Goal: Entertainment & Leisure: Consume media (video, audio)

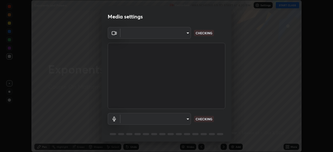
scroll to position [18, 0]
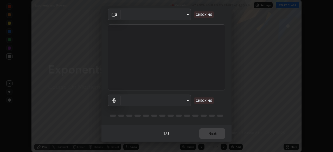
type input "9233a0e0a263b929919b735b0f084d3bf96293af2dbdf5f4a7f48b79dee29d39"
type input "default"
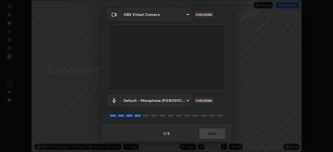
click at [210, 137] on div "1 / 5 Next" at bounding box center [166, 133] width 130 height 17
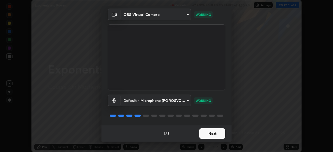
click at [213, 134] on button "Next" at bounding box center [212, 133] width 26 height 10
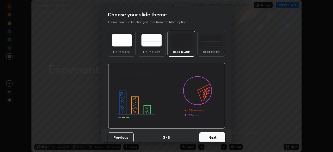
click at [213, 134] on button "Next" at bounding box center [212, 137] width 26 height 10
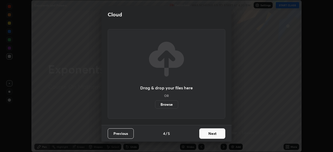
click at [214, 134] on button "Next" at bounding box center [212, 133] width 26 height 10
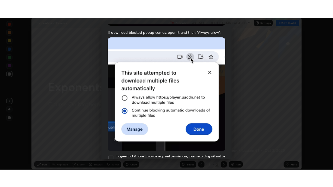
scroll to position [124, 0]
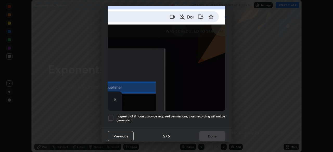
click at [113, 117] on div at bounding box center [111, 118] width 6 height 6
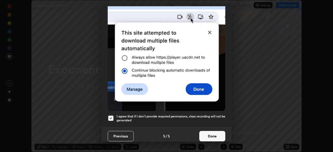
click at [213, 135] on button "Done" at bounding box center [212, 136] width 26 height 10
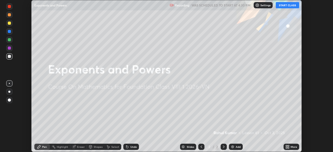
click at [291, 7] on button "START CLASS" at bounding box center [286, 5] width 23 height 6
click at [291, 146] on div "More" at bounding box center [293, 147] width 6 height 3
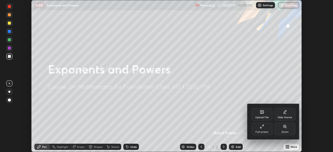
click at [262, 129] on div "Full screen" at bounding box center [261, 129] width 21 height 12
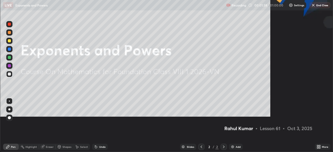
scroll to position [187, 333]
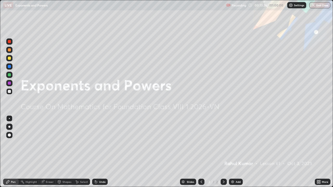
click at [319, 152] on icon at bounding box center [319, 182] width 1 height 1
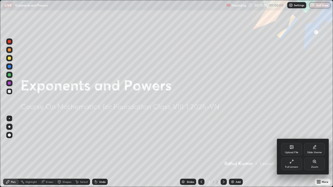
click at [292, 152] on icon at bounding box center [291, 162] width 4 height 4
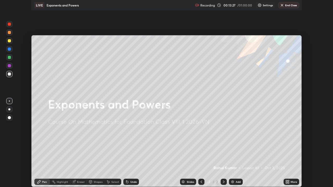
scroll to position [25834, 25653]
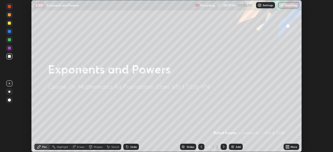
click at [288, 147] on icon at bounding box center [287, 145] width 1 height 1
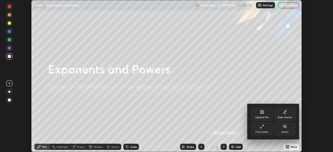
click at [263, 131] on div "Full screen" at bounding box center [261, 132] width 13 height 3
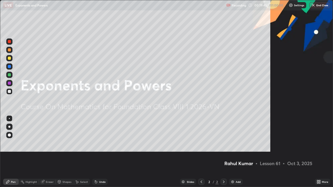
scroll to position [187, 333]
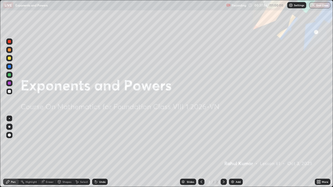
click at [213, 152] on div "/" at bounding box center [214, 181] width 2 height 3
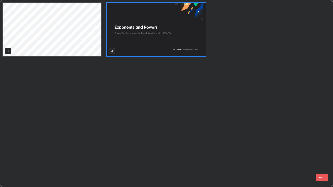
scroll to position [185, 329]
click at [140, 42] on img "grid" at bounding box center [156, 29] width 98 height 53
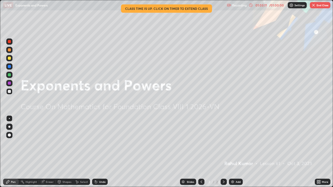
click at [317, 4] on button "End Class" at bounding box center [319, 5] width 21 height 6
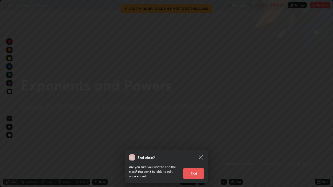
click at [193, 152] on button "End" at bounding box center [193, 173] width 21 height 10
